Goal: Information Seeking & Learning: Learn about a topic

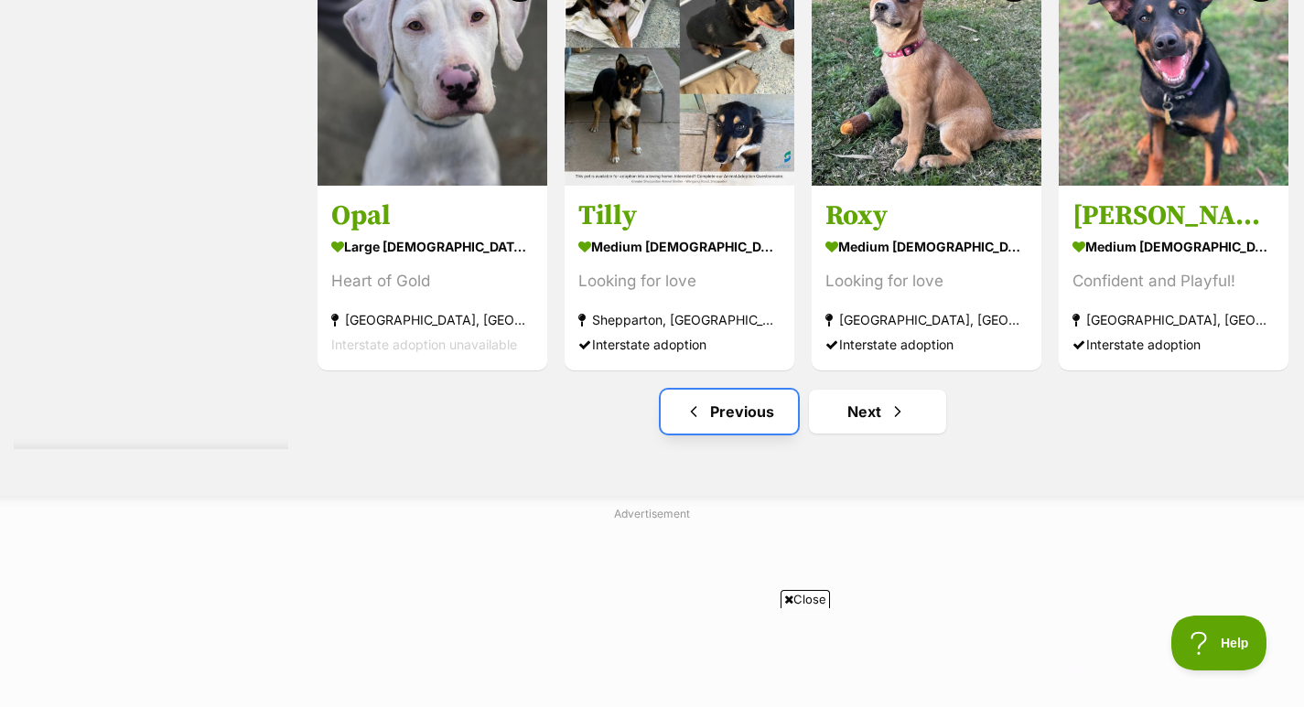
click at [682, 390] on link "Previous" at bounding box center [728, 412] width 137 height 44
